Goal: Find specific page/section: Find specific page/section

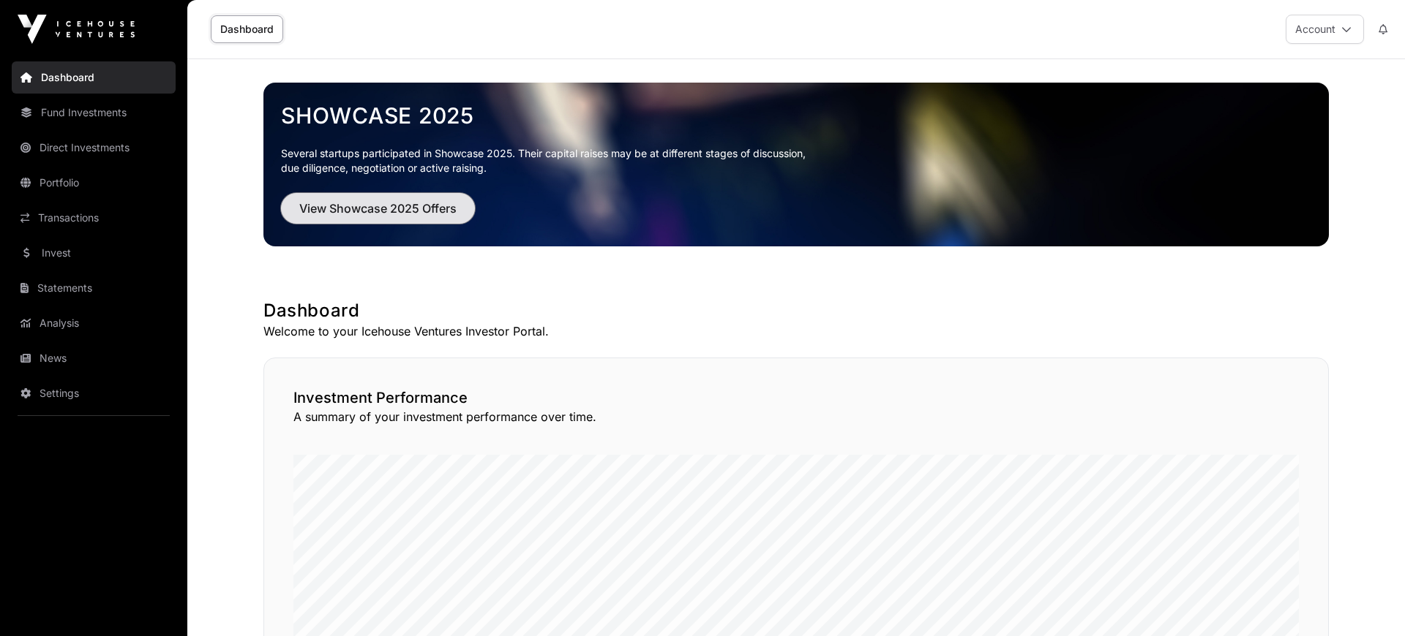
click at [421, 220] on button "View Showcase 2025 Offers" at bounding box center [378, 208] width 194 height 31
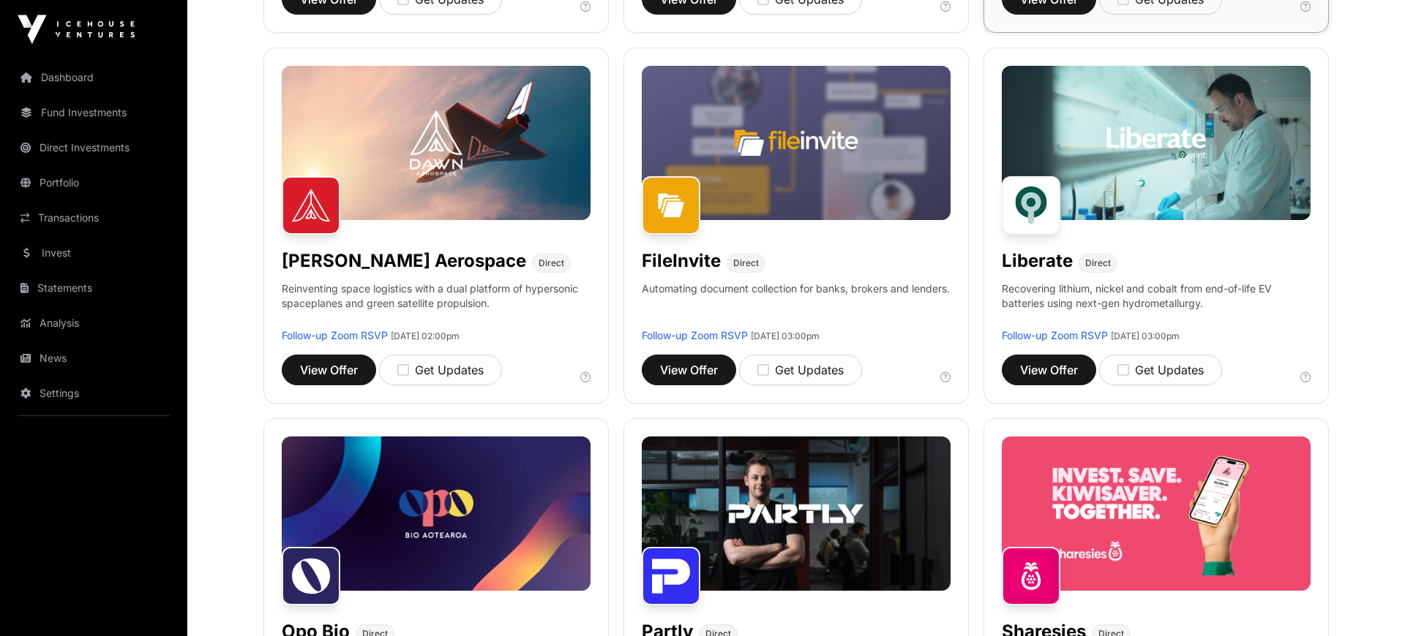
scroll to position [606, 0]
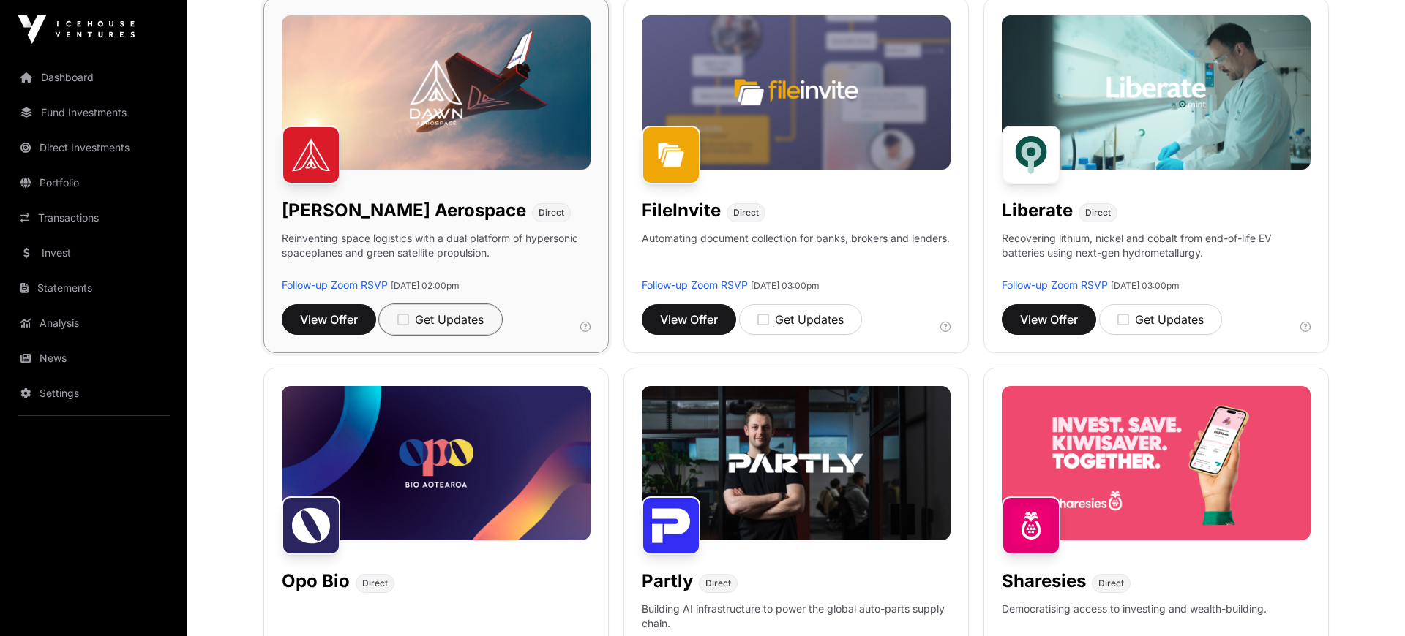
click at [408, 319] on icon "button" at bounding box center [403, 319] width 12 height 13
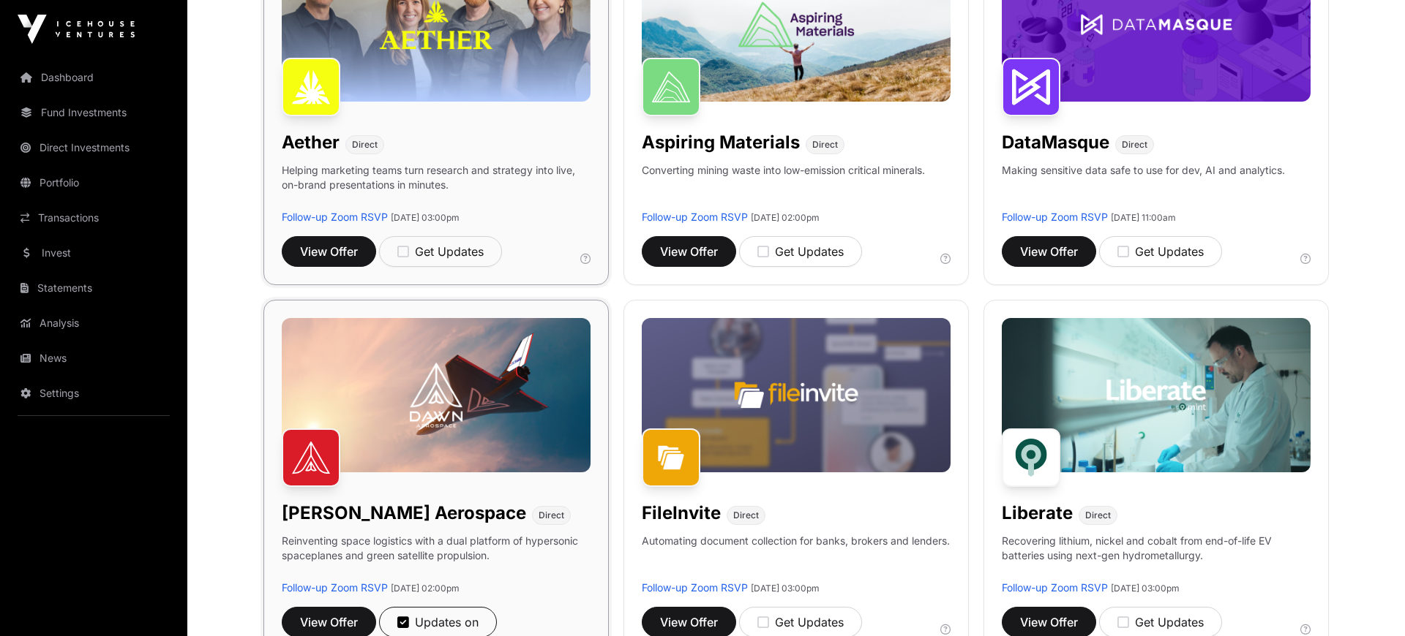
scroll to position [0, 0]
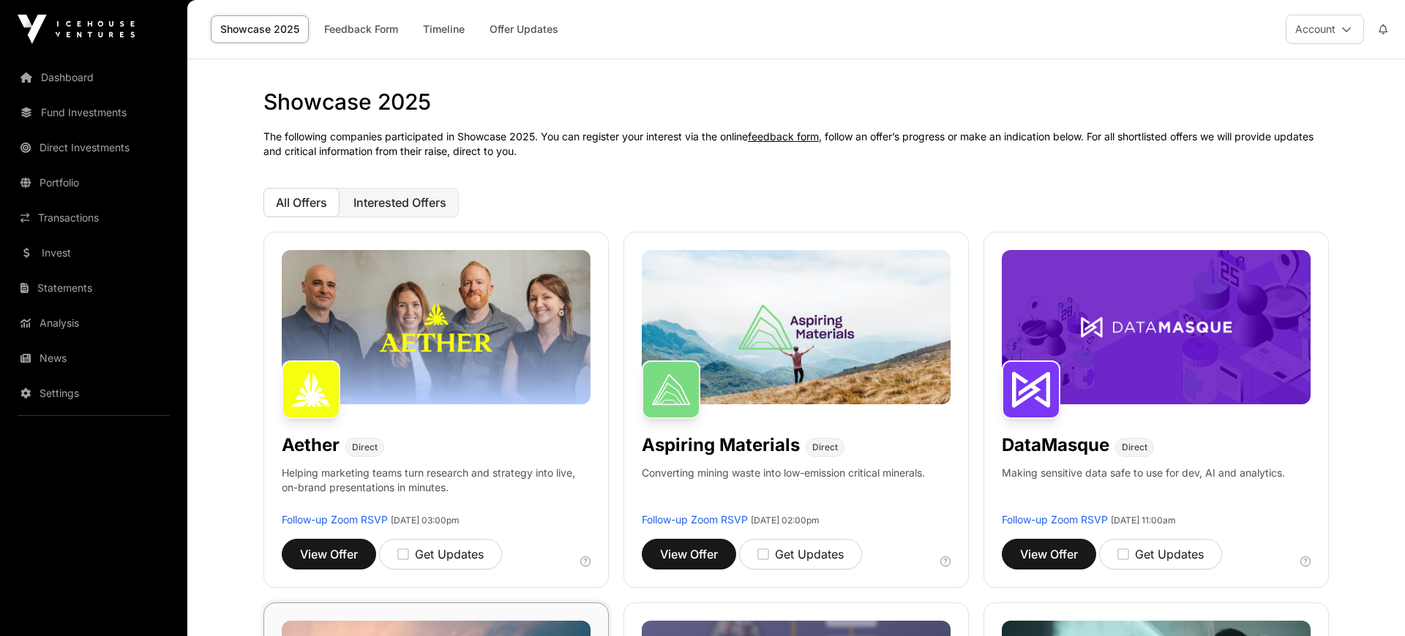
click at [432, 198] on span "Interested Offers" at bounding box center [399, 202] width 93 height 15
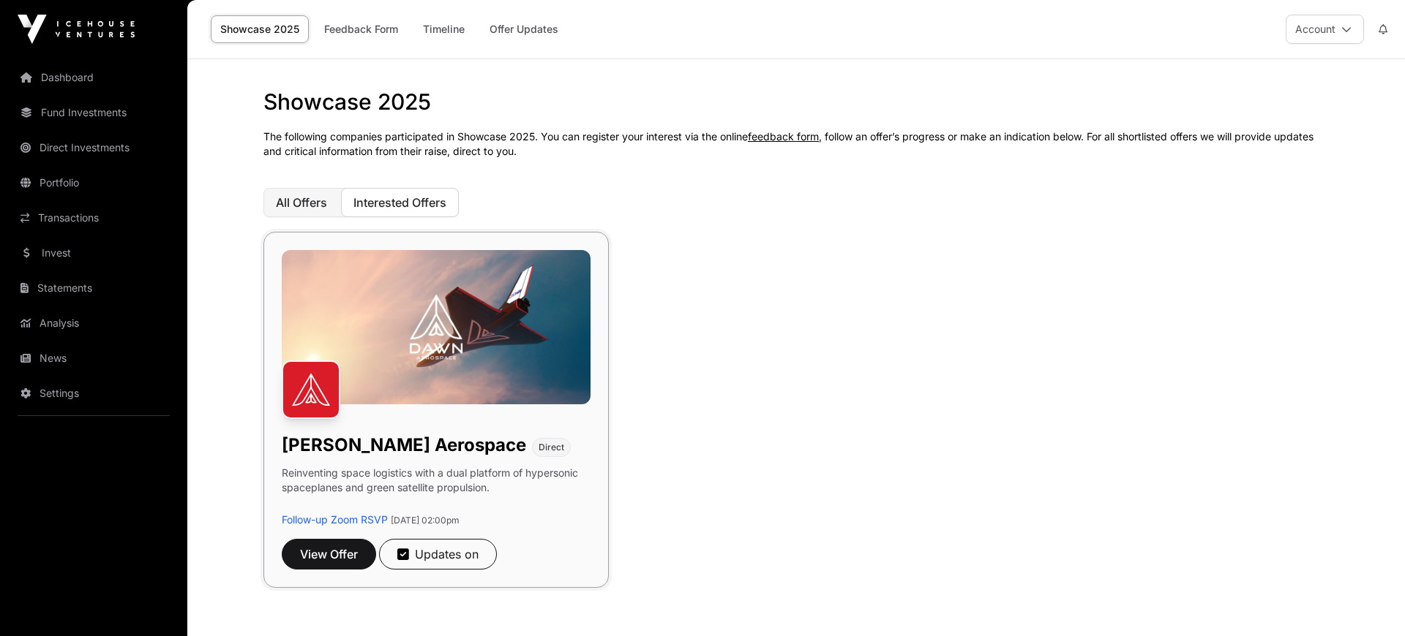
click at [304, 195] on span "All Offers" at bounding box center [301, 202] width 51 height 15
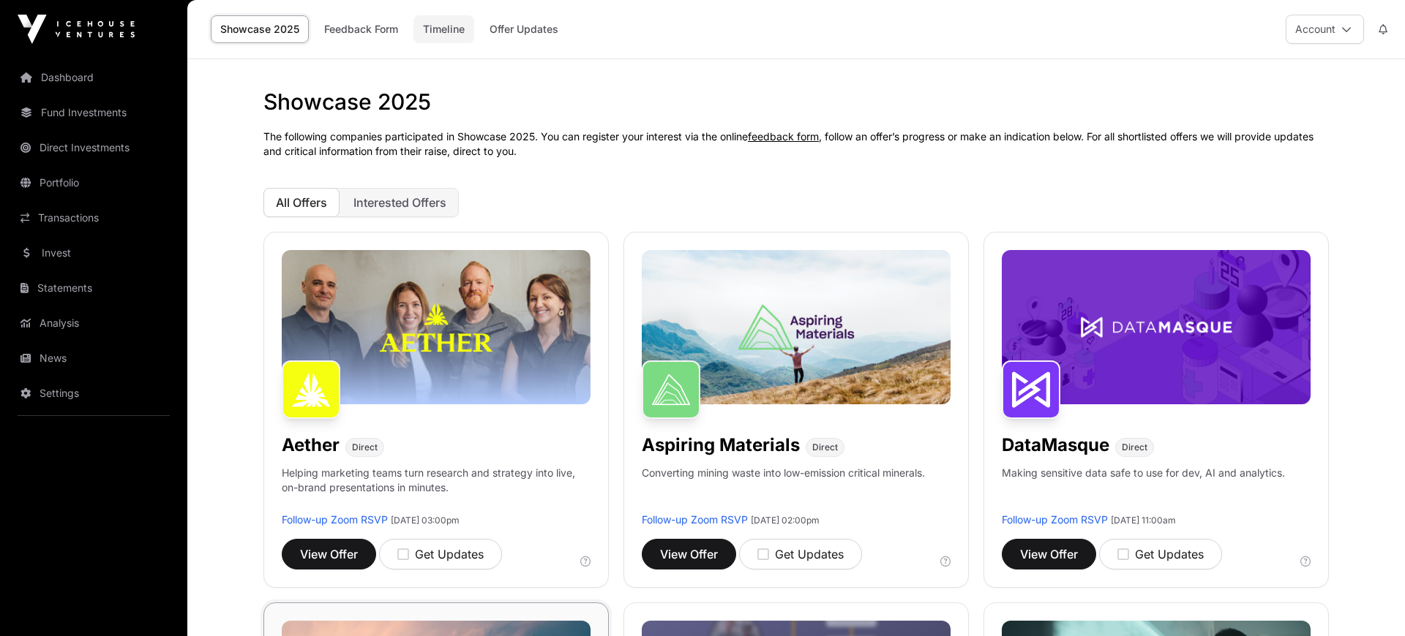
click at [454, 27] on link "Timeline" at bounding box center [443, 29] width 61 height 28
